Goal: Navigation & Orientation: Find specific page/section

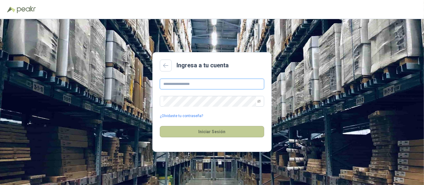
type input "**********"
click at [206, 136] on button "Iniciar Sesión" at bounding box center [212, 131] width 104 height 11
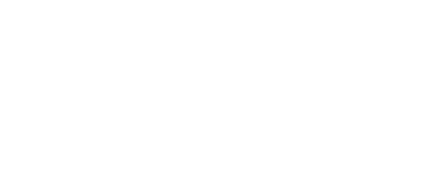
drag, startPoint x: 165, startPoint y: 80, endPoint x: 167, endPoint y: 84, distance: 4.5
click at [165, 0] on html at bounding box center [212, 0] width 424 height 0
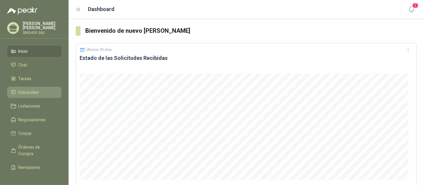
click at [34, 93] on span "Solicitudes" at bounding box center [28, 92] width 21 height 7
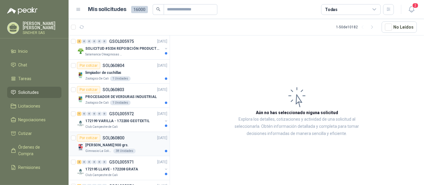
click at [102, 146] on p "Torta Ramo Vainilla 900 grs." at bounding box center [106, 145] width 43 height 6
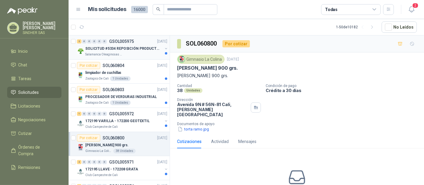
click at [140, 51] on p "SOLICITUD #5334 REPOSICIÓN PRODUCTOS" at bounding box center [122, 49] width 74 height 6
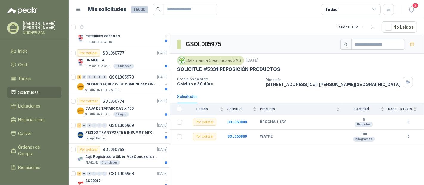
scroll to position [165, 0]
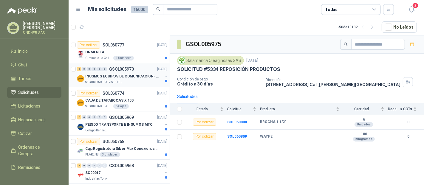
click at [134, 78] on div "INUSMOS EQUIPOS DE COMUNICACION- DGP 8550" at bounding box center [123, 76] width 77 height 7
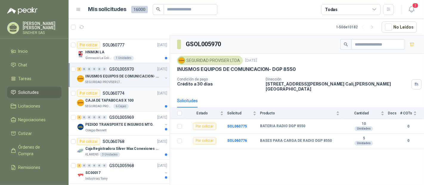
click at [134, 94] on div "Por cotizar SOL060774 14/10/25" at bounding box center [122, 93] width 90 height 7
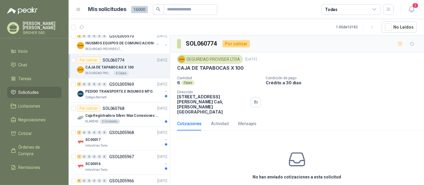
scroll to position [231, 0]
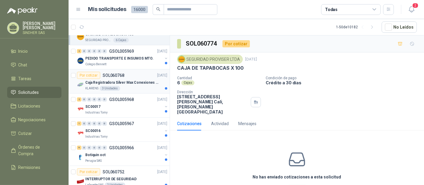
click at [139, 84] on div "Caja Registradora Silver Max Conexiones Usb 10000 Plus Led" at bounding box center [126, 82] width 82 height 7
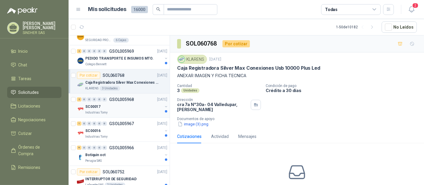
click at [139, 99] on div "2 0 0 0 0 0 GSOL005968 14/10/25" at bounding box center [122, 99] width 91 height 7
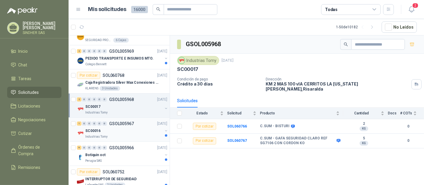
click at [132, 123] on p "GSOL005967" at bounding box center [121, 124] width 25 height 4
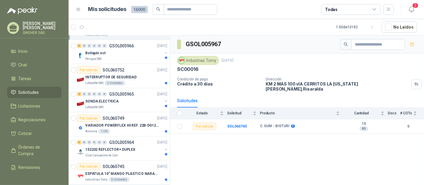
scroll to position [331, 0]
